Goal: Information Seeking & Learning: Learn about a topic

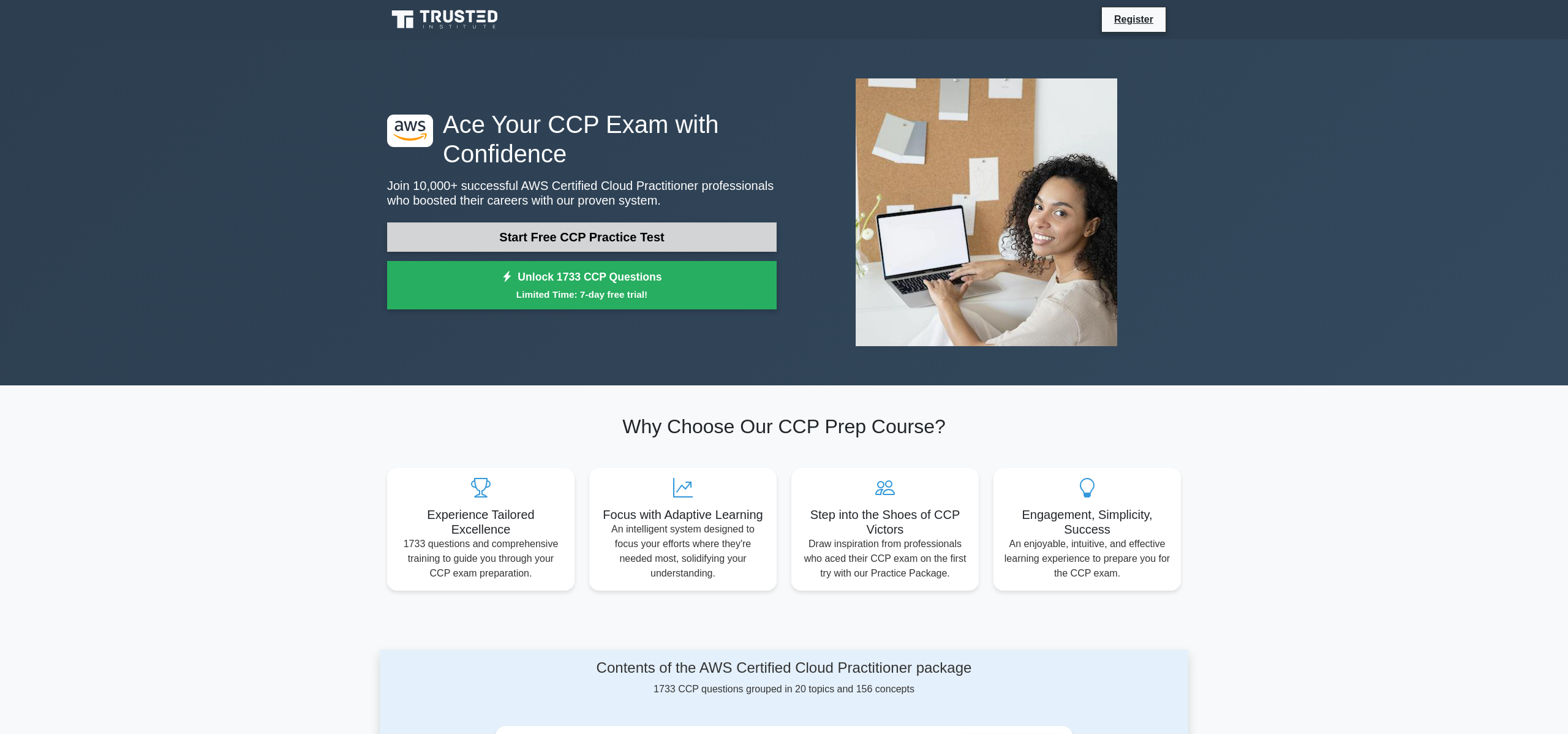
click at [537, 237] on link "Start Free CCP Practice Test" at bounding box center [582, 238] width 389 height 30
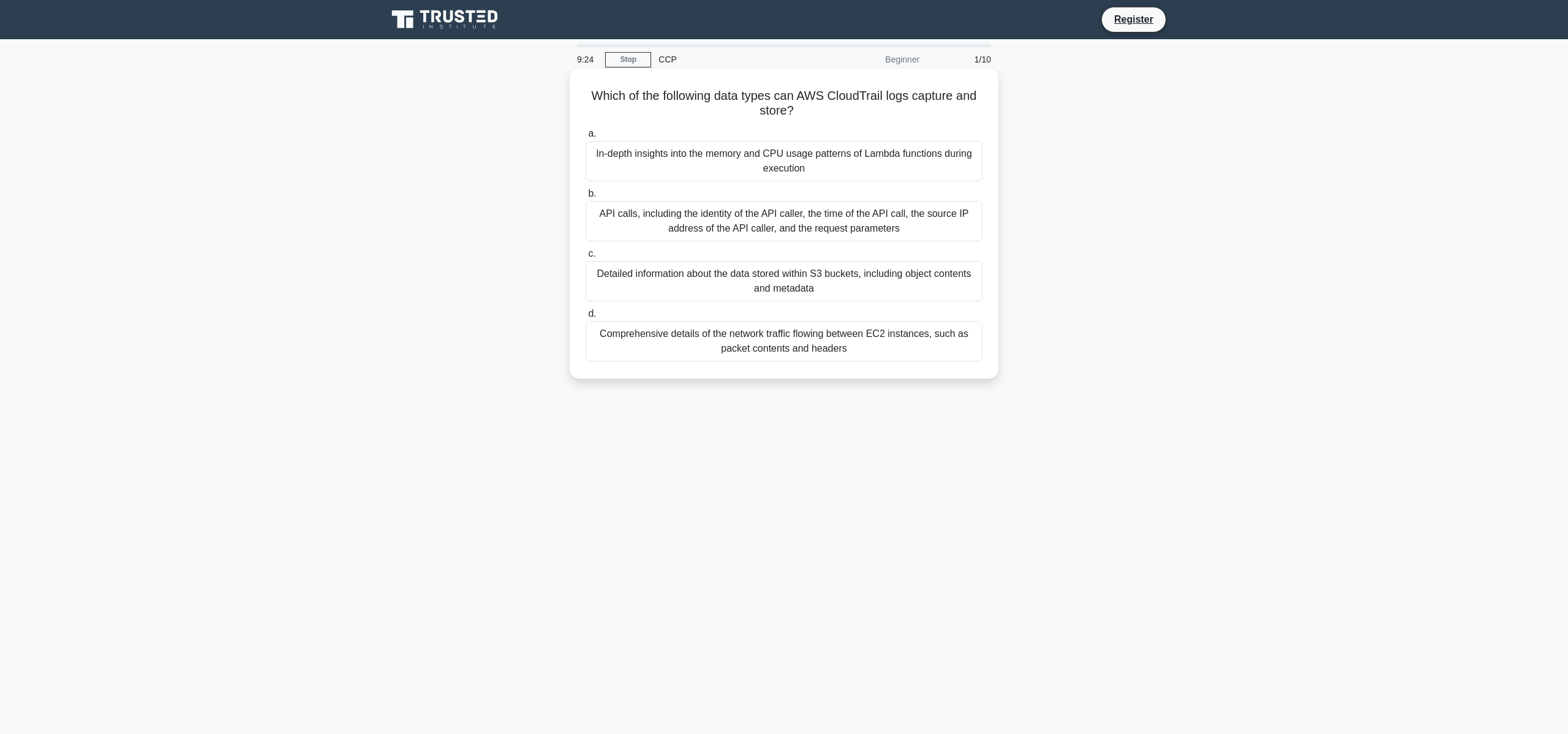
click at [717, 216] on div "API calls, including the identity of the API caller, the time of the API call, …" at bounding box center [784, 221] width 397 height 41
click at [585, 198] on input "b. API calls, including the identity of the API caller, the time of the API cal…" at bounding box center [585, 194] width 0 height 8
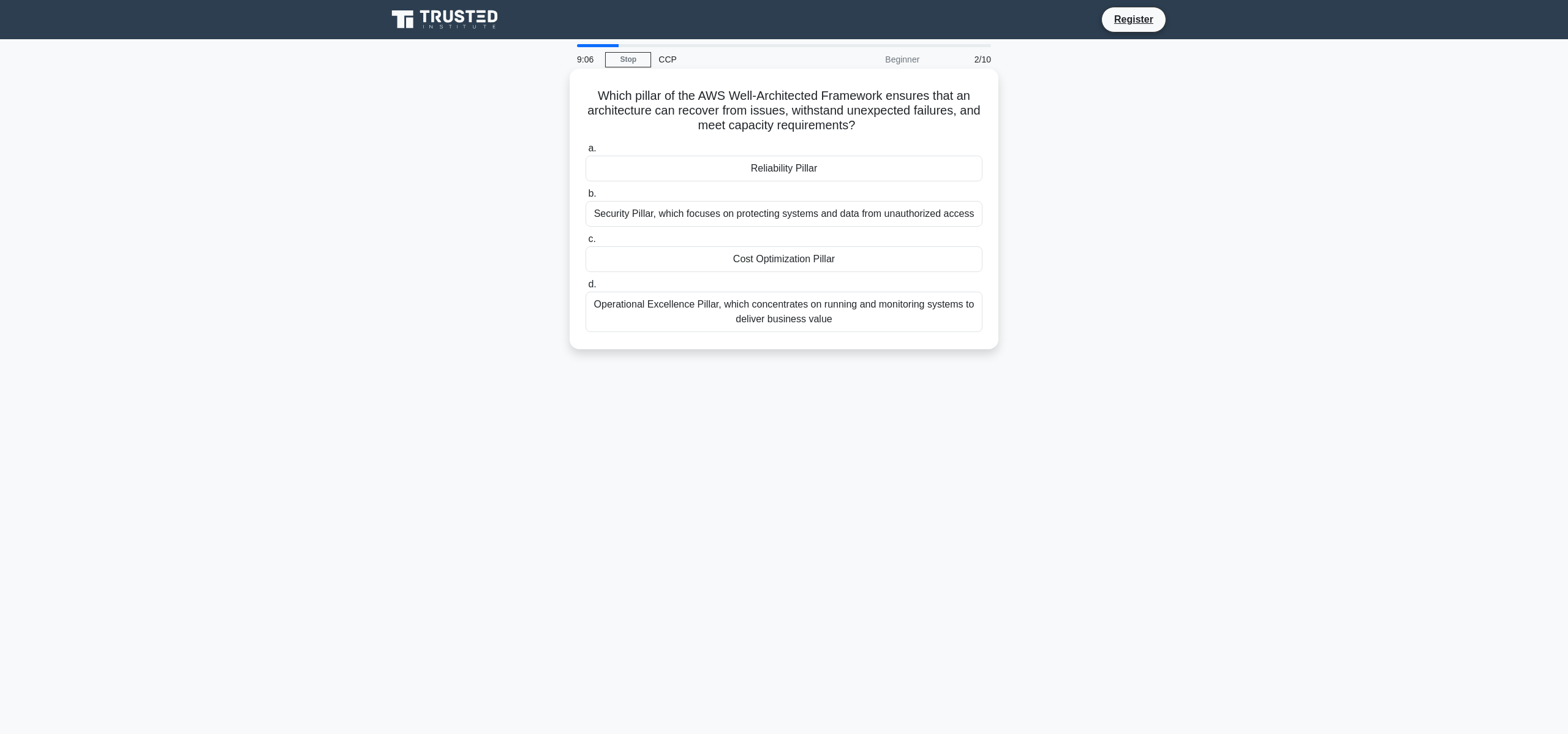
click at [791, 170] on div "Reliability Pillar" at bounding box center [784, 168] width 397 height 26
click at [585, 153] on input "a. Reliability Pillar" at bounding box center [585, 148] width 0 height 8
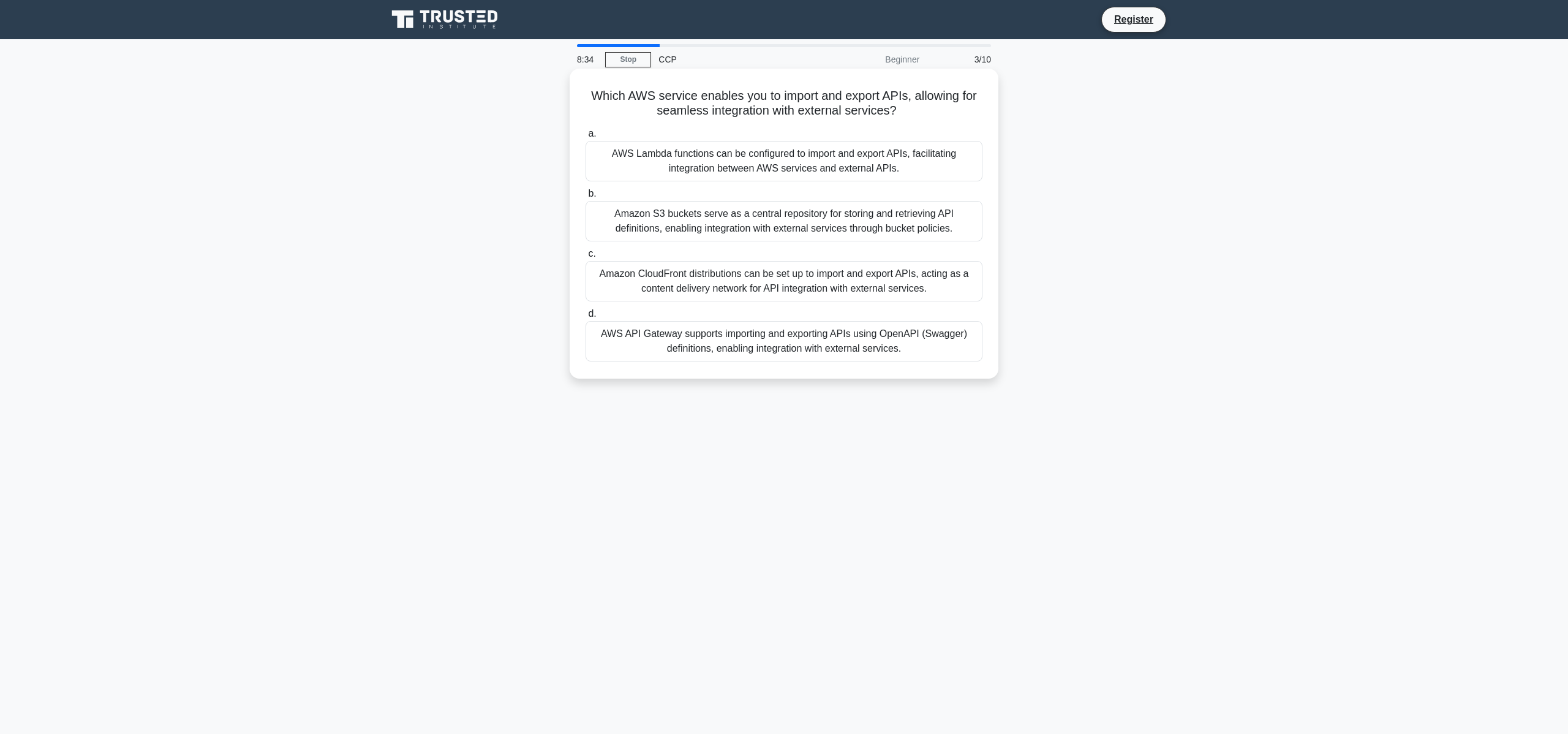
click at [911, 341] on div "AWS API Gateway supports importing and exporting APIs using OpenAPI (Swagger) d…" at bounding box center [784, 341] width 397 height 41
click at [585, 318] on input "d. AWS API Gateway supports importing and exporting APIs using OpenAPI (Swagger…" at bounding box center [585, 314] width 0 height 8
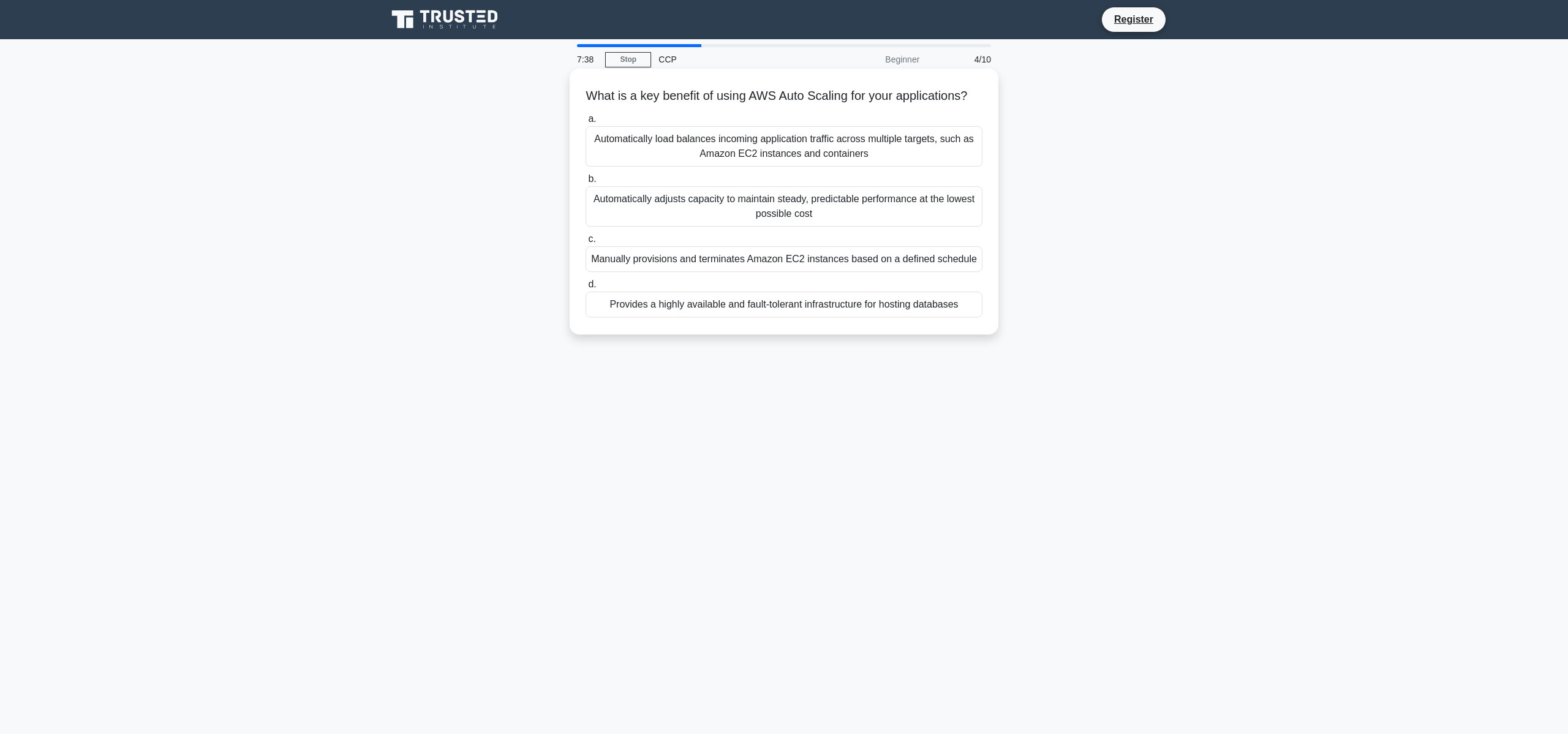
click at [847, 209] on div "Automatically adjusts capacity to maintain steady, predictable performance at t…" at bounding box center [784, 207] width 397 height 41
click at [585, 183] on input "b. Automatically adjusts capacity to maintain steady, predictable performance a…" at bounding box center [585, 179] width 0 height 8
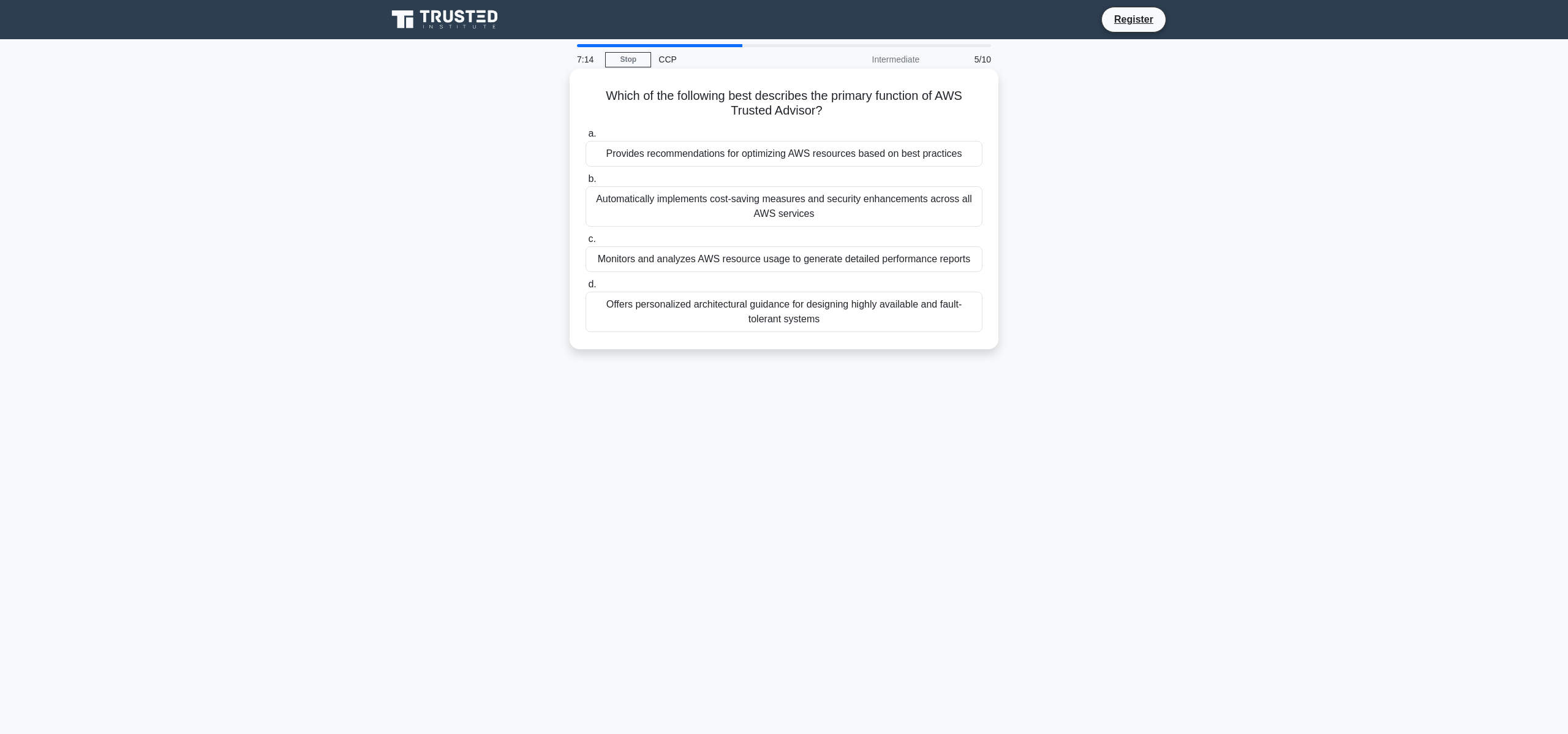
click at [783, 155] on div "Provides recommendations for optimizing AWS resources based on best practices" at bounding box center [784, 153] width 397 height 26
click at [585, 138] on input "a. Provides recommendations for optimizing AWS resources based on best practices" at bounding box center [585, 134] width 0 height 8
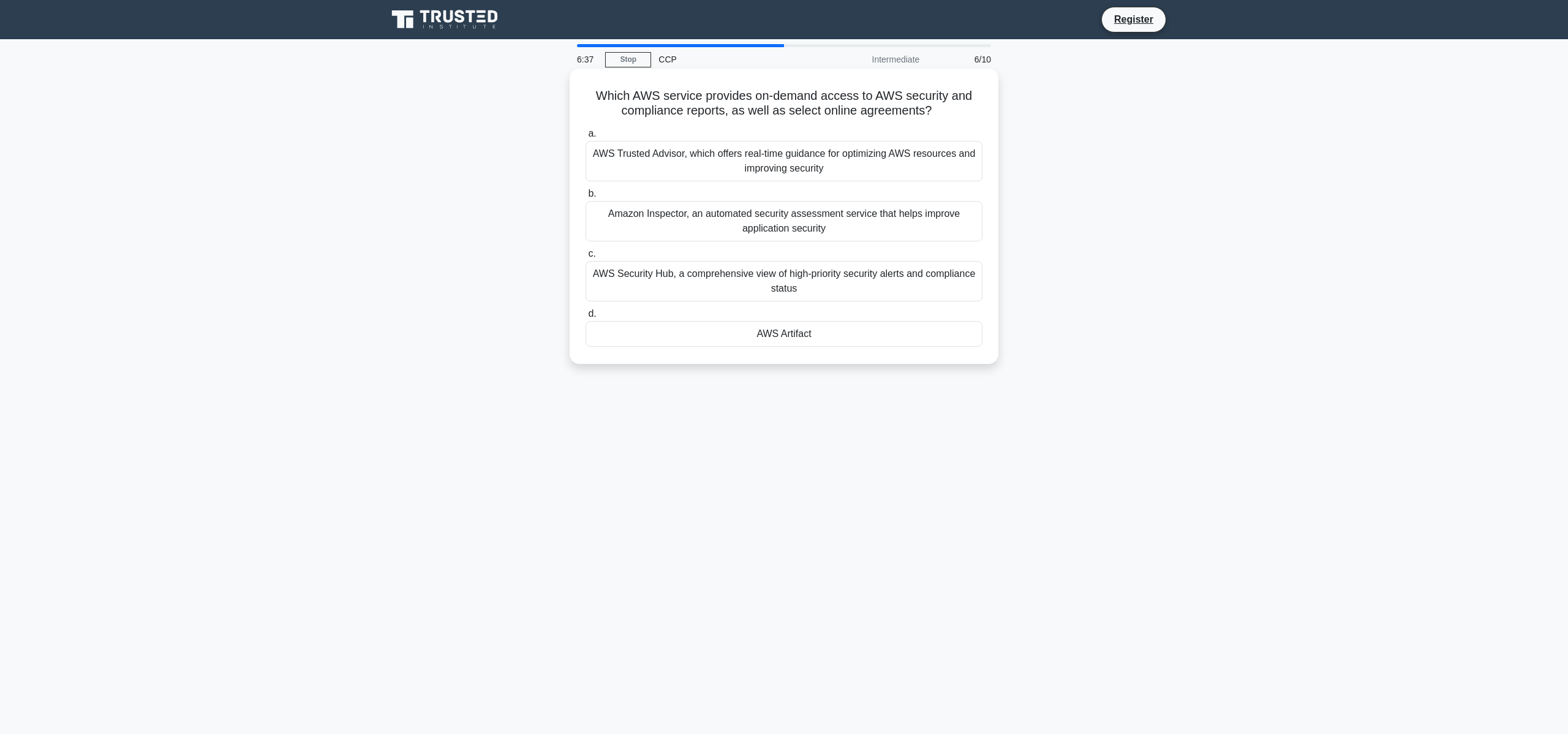
click at [929, 282] on div "AWS Security Hub, a comprehensive view of high-priority security alerts and com…" at bounding box center [784, 281] width 397 height 41
click at [585, 258] on input "c. AWS Security Hub, a comprehensive view of high-priority security alerts and …" at bounding box center [585, 254] width 0 height 8
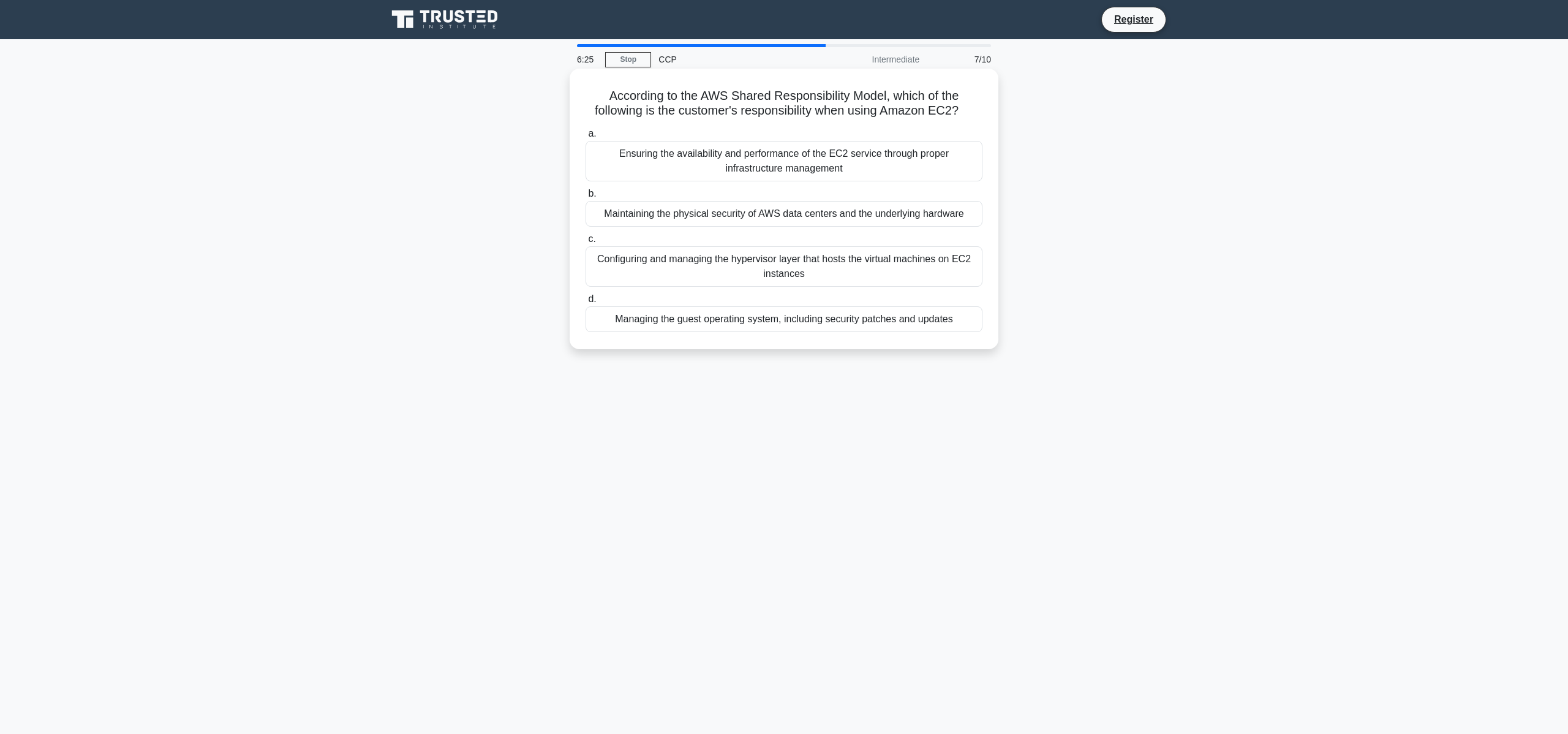
click at [944, 321] on div "Managing the guest operating system, including security patches and updates" at bounding box center [784, 319] width 397 height 26
click at [585, 303] on input "d. Managing the guest operating system, including security patches and updates" at bounding box center [585, 299] width 0 height 8
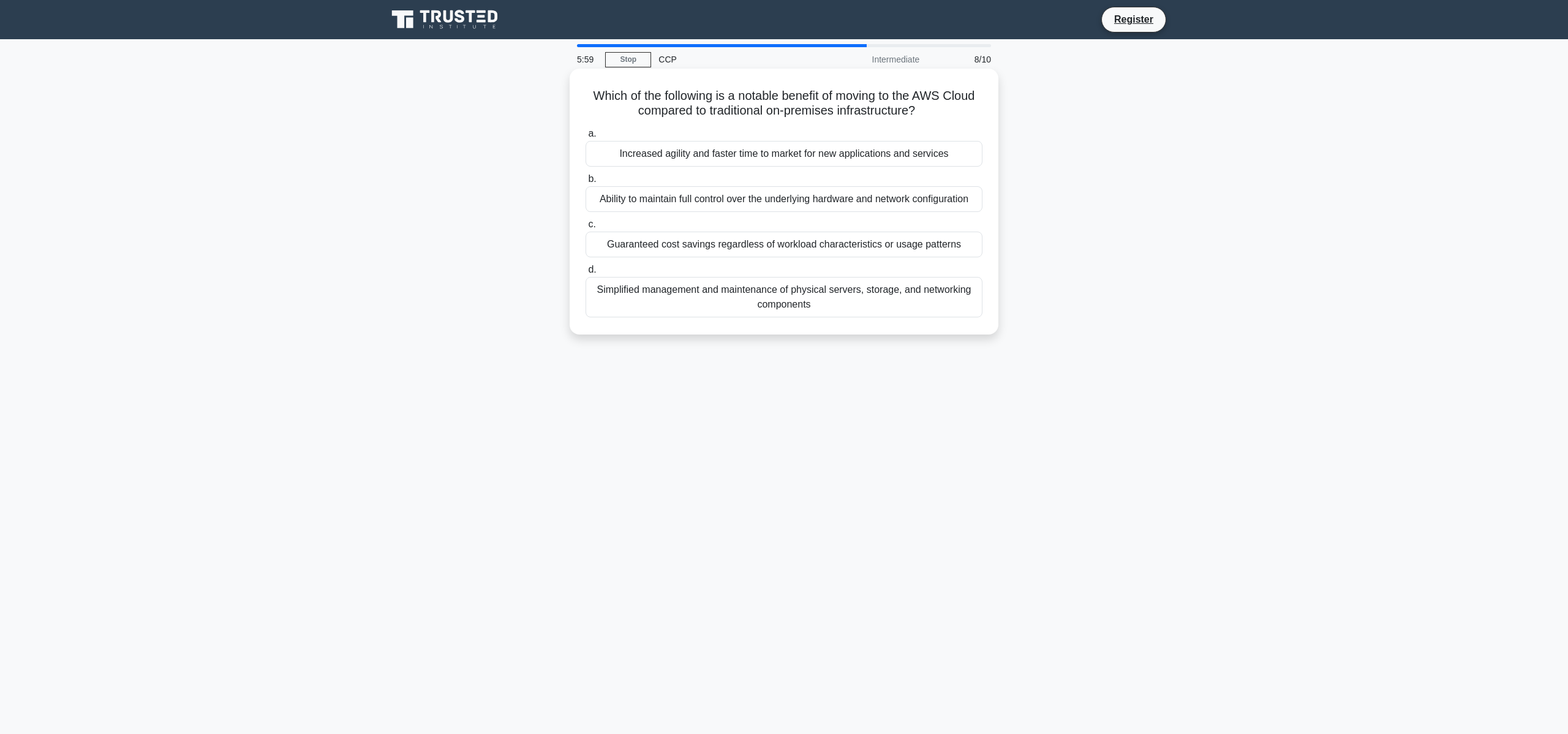
click at [838, 156] on div "Increased agility and faster time to market for new applications and services" at bounding box center [784, 153] width 397 height 26
click at [585, 138] on input "a. Increased agility and faster time to market for new applications and services" at bounding box center [585, 134] width 0 height 8
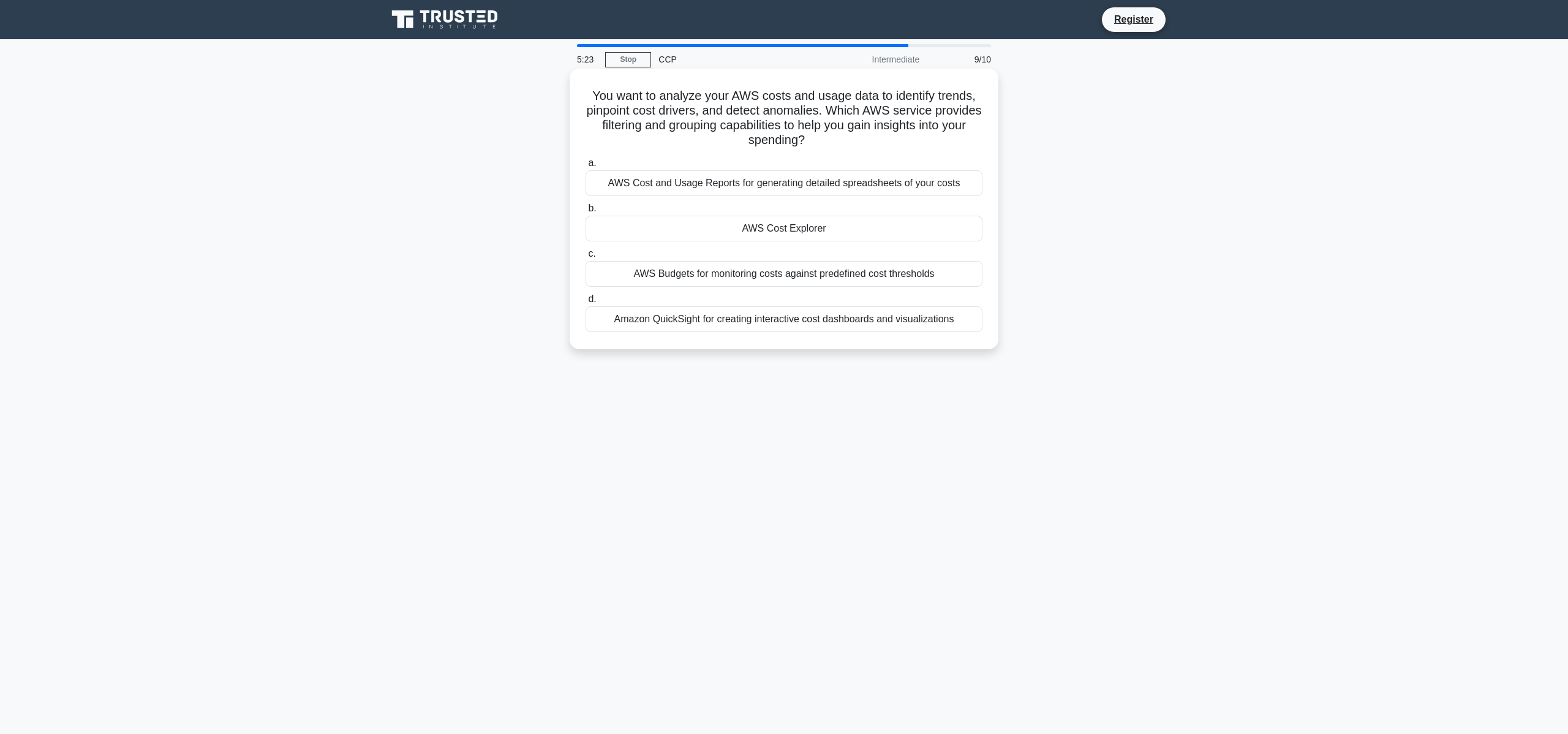
click at [928, 226] on div "AWS Cost Explorer" at bounding box center [784, 228] width 397 height 26
click at [585, 212] on input "b. AWS Cost Explorer" at bounding box center [585, 208] width 0 height 8
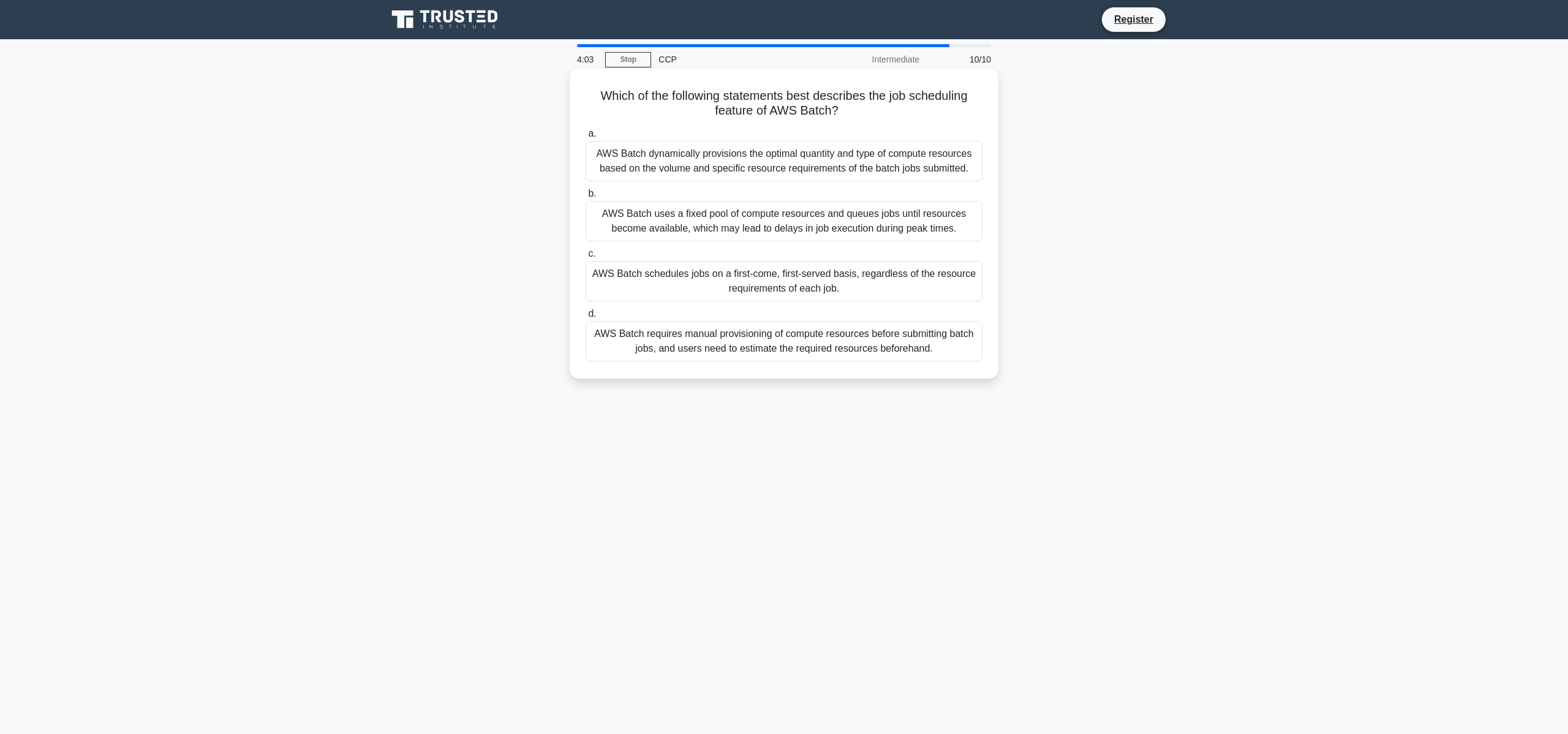
click at [861, 176] on div "AWS Batch dynamically provisions the optimal quantity and type of compute resou…" at bounding box center [784, 161] width 397 height 41
click at [585, 138] on input "a. AWS Batch dynamically provisions the optimal quantity and type of compute re…" at bounding box center [585, 134] width 0 height 8
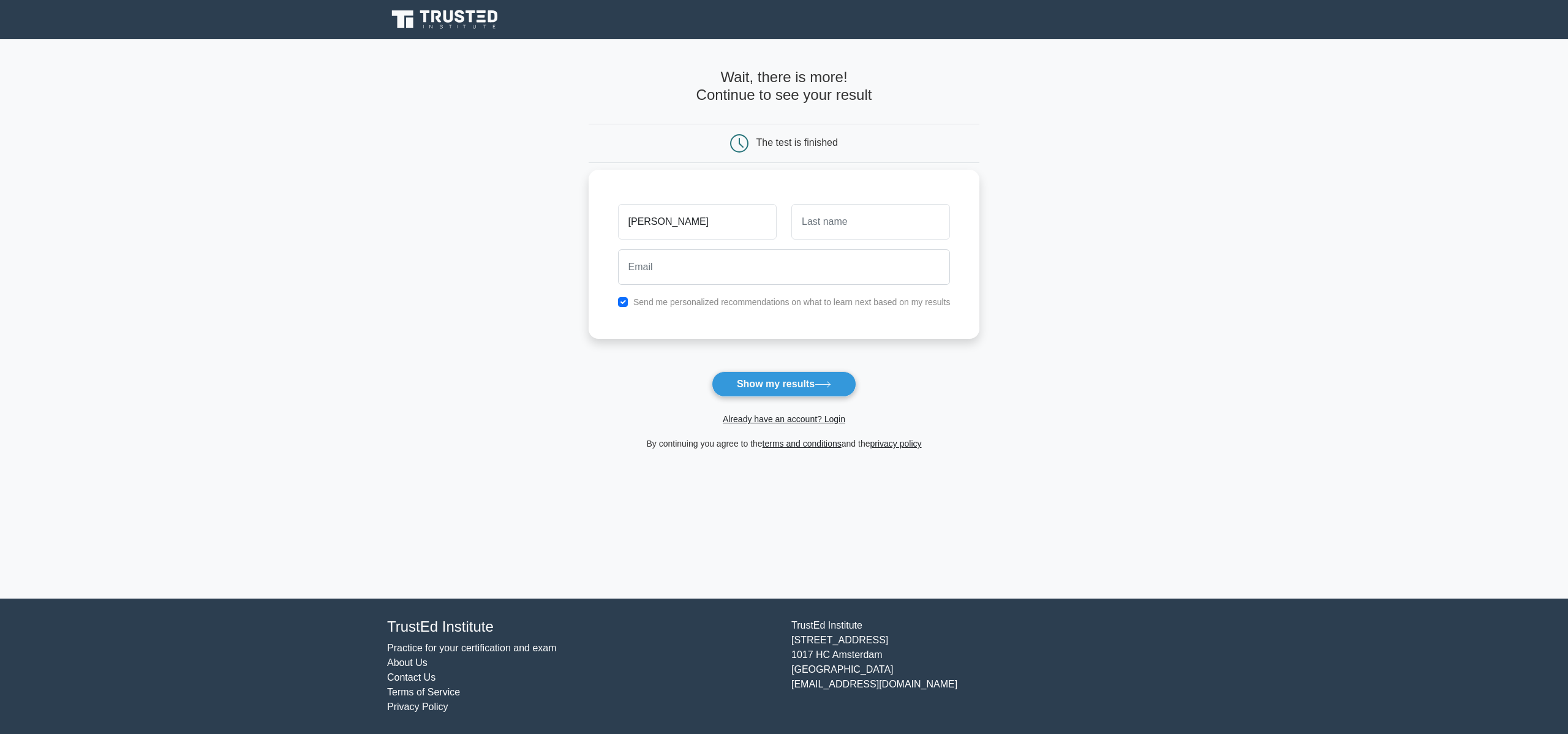
type input "[PERSON_NAME]"
type input "Wangnet"
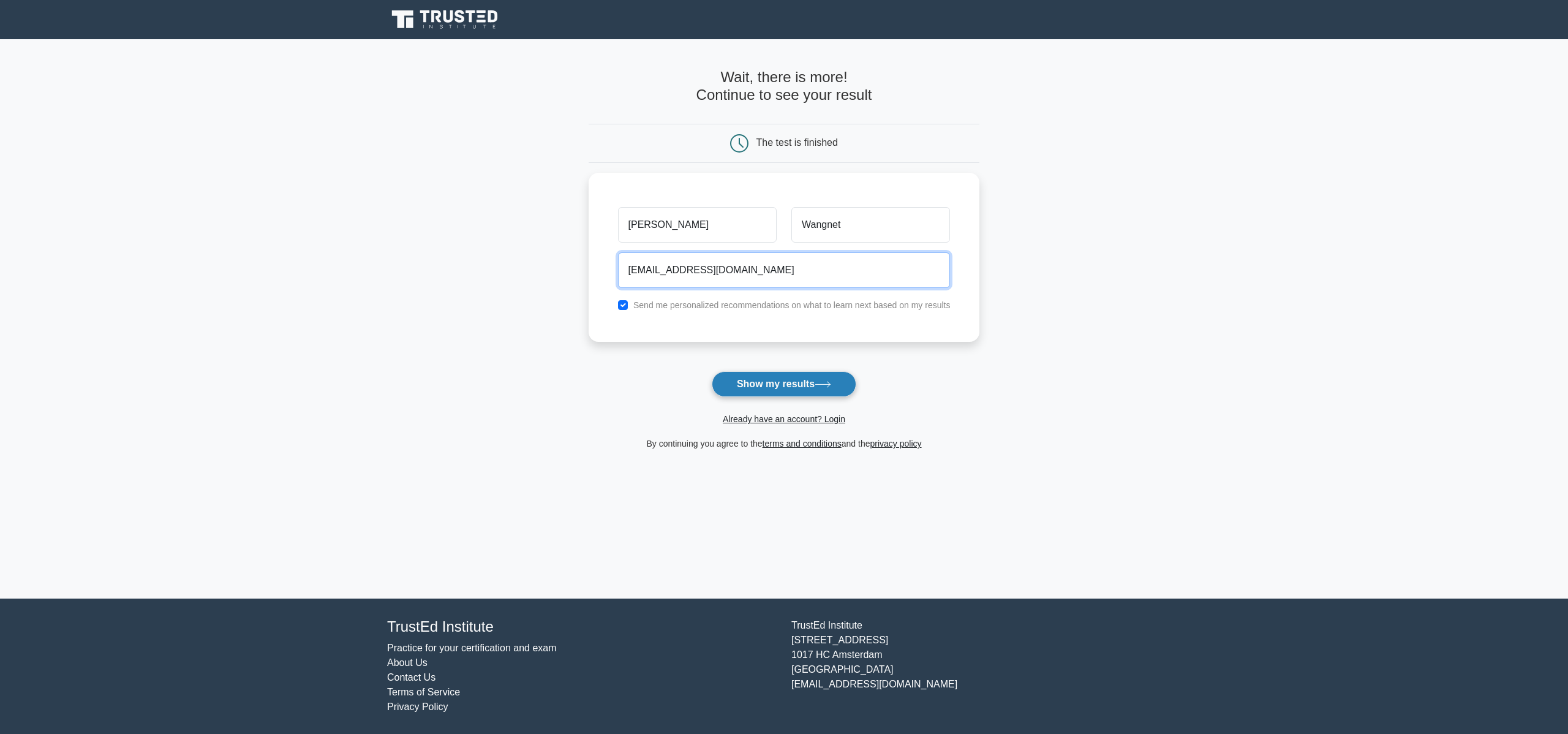
type input "rwangnet@gmail.com"
click at [842, 382] on button "Show my results" at bounding box center [784, 384] width 144 height 26
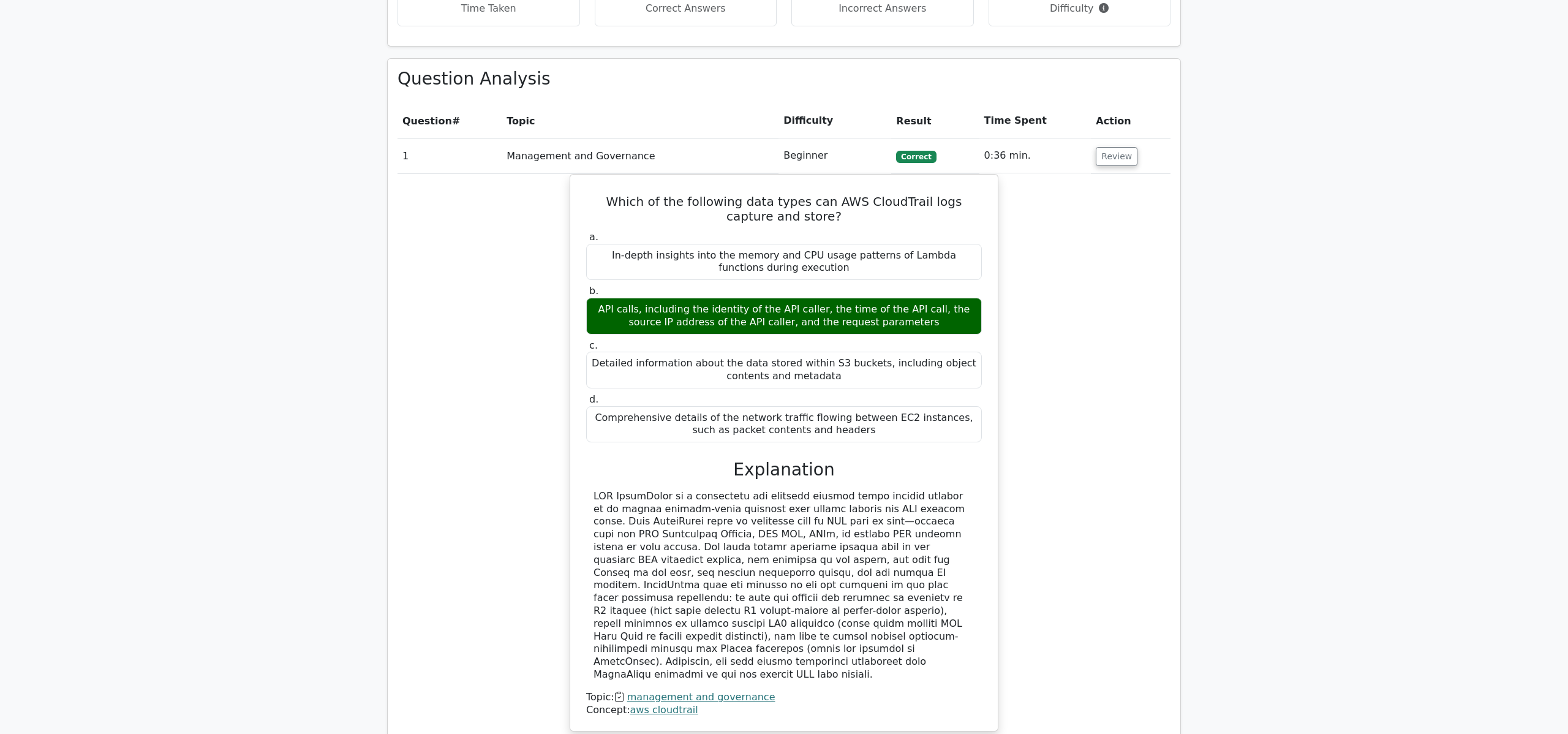
scroll to position [1256, 0]
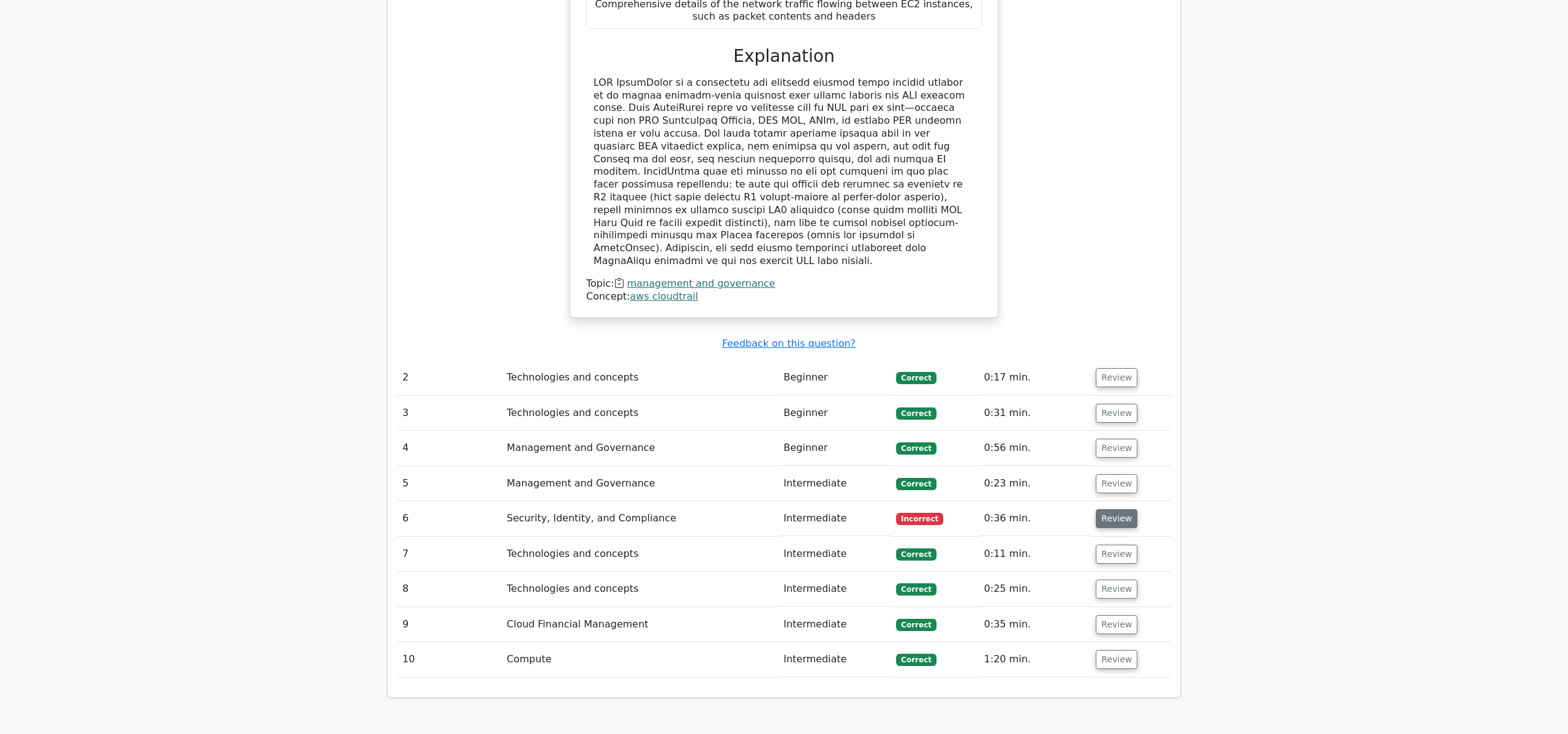
click at [1099, 509] on button "Review" at bounding box center [1116, 519] width 41 height 19
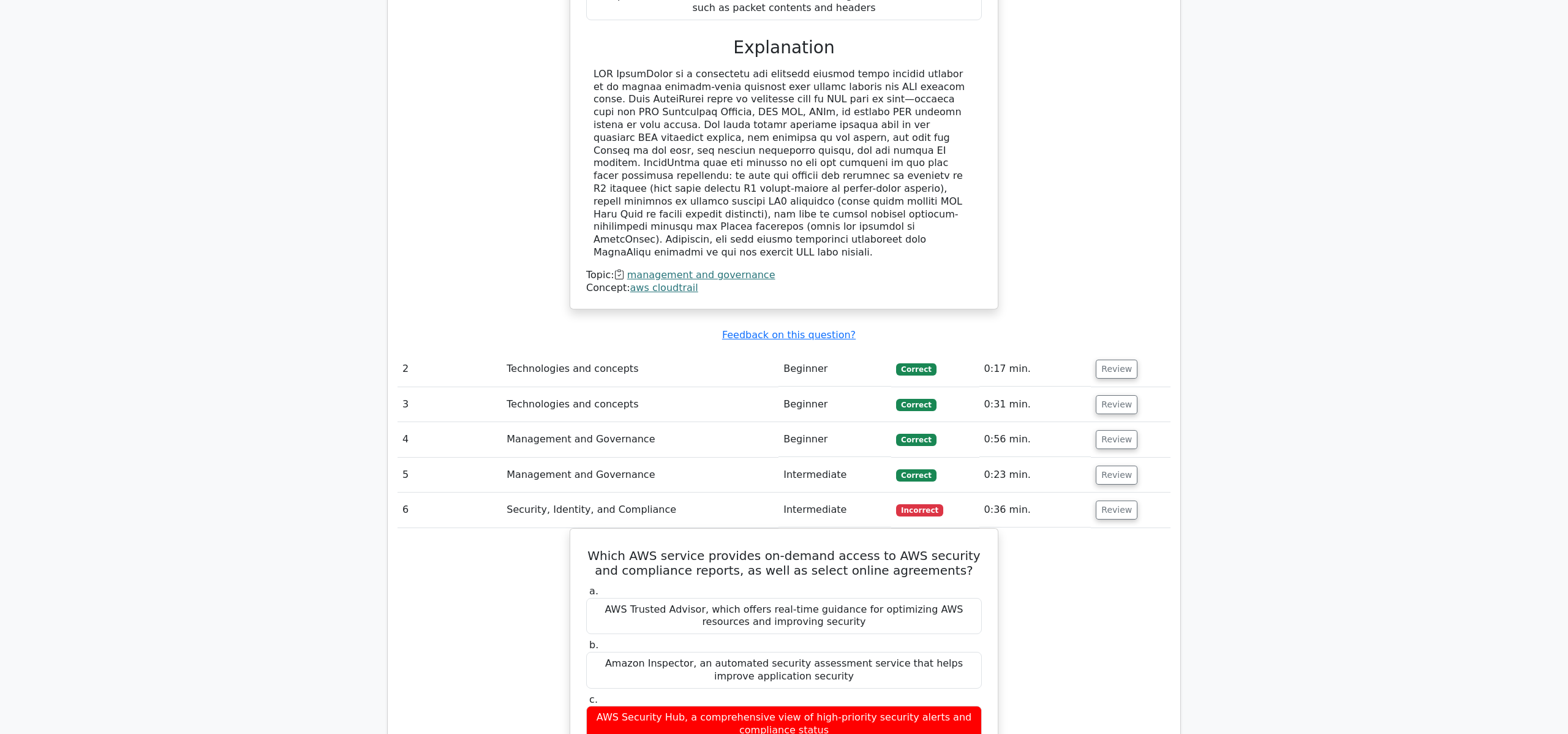
scroll to position [2258, 0]
